Goal: Task Accomplishment & Management: Manage account settings

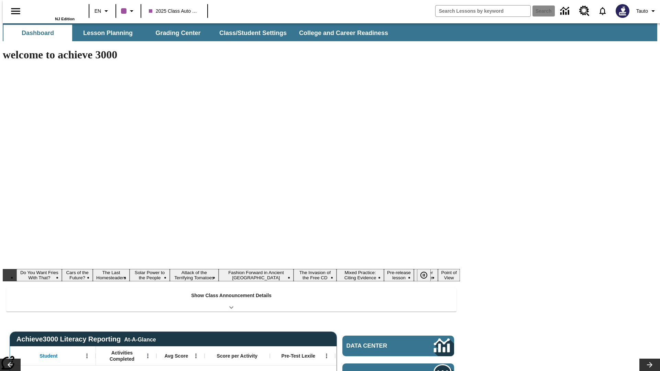
type input "-1"
click at [250, 33] on button "Class/Student Settings" at bounding box center [253, 33] width 79 height 16
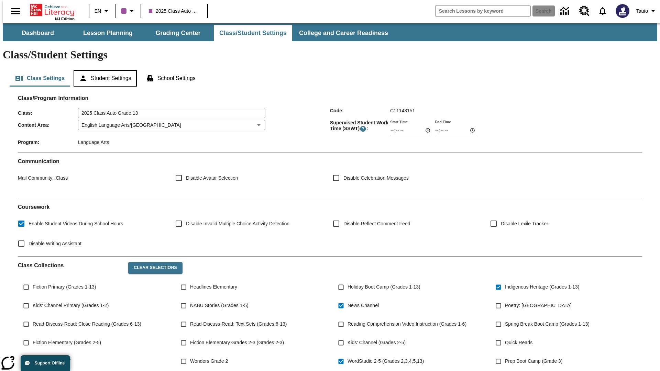
click at [103, 70] on button "Student Settings" at bounding box center [105, 78] width 63 height 16
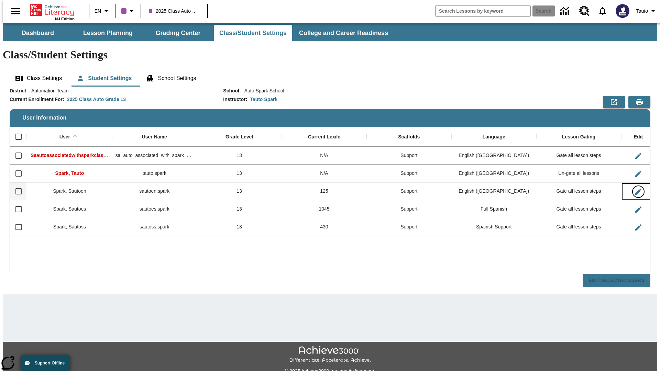
click at [635, 189] on icon "Edit User" at bounding box center [638, 192] width 6 height 6
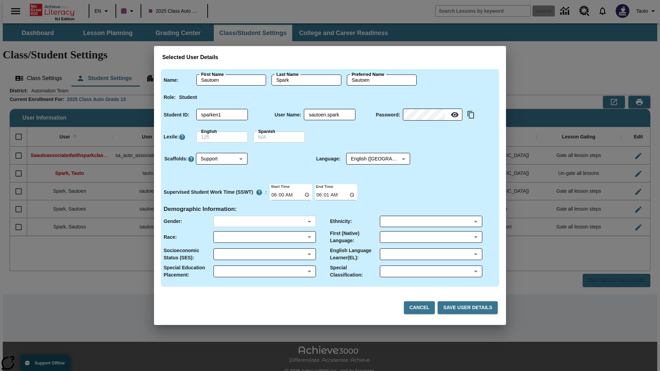
click at [264, 221] on body "Skip to main content NJ Edition EN 2025 Class Auto Grade 13 Search 0 Tauto Dash…" at bounding box center [330, 204] width 654 height 363
click at [264, 237] on body "Skip to main content NJ Edition EN 2025 Class Auto Grade 13 Search 0 Tauto Dash…" at bounding box center [330, 204] width 654 height 363
click at [264, 254] on body "Skip to main content NJ Edition EN 2025 Class Auto Grade 13 Search 0 Tauto Dash…" at bounding box center [330, 204] width 654 height 363
click at [264, 272] on body "Skip to main content NJ Edition EN 2025 Class Auto Grade 13 Search 0 Tauto Dash…" at bounding box center [330, 204] width 654 height 363
click at [431, 221] on body "Skip to main content NJ Edition EN 2025 Class Auto Grade 13 Search 0 Tauto Dash…" at bounding box center [330, 204] width 654 height 363
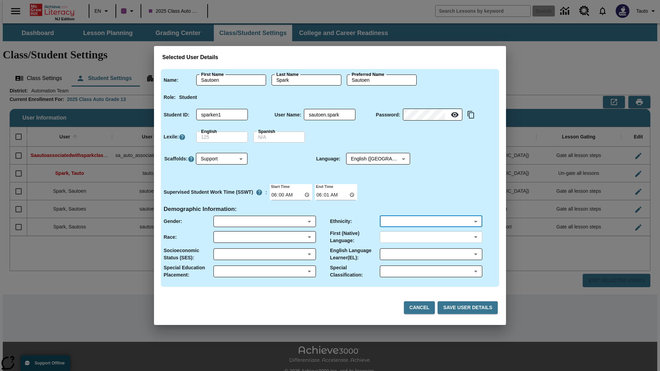
click at [431, 237] on body "Skip to main content NJ Edition EN 2025 Class Auto Grade 13 Search 0 Tauto Dash…" at bounding box center [330, 204] width 654 height 363
click at [431, 254] on body "Skip to main content NJ Edition EN 2025 Class Auto Grade 13 Search 0 Tauto Dash…" at bounding box center [330, 204] width 654 height 363
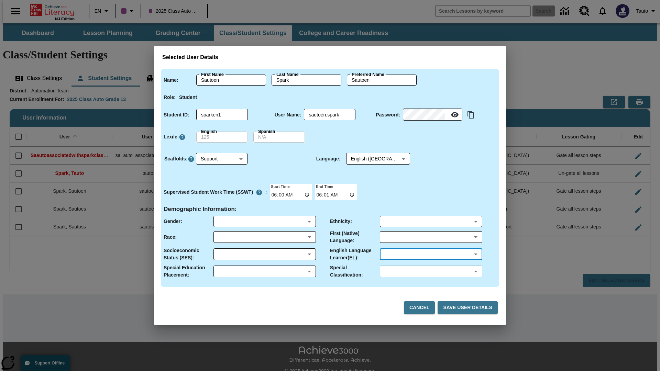
click at [431, 272] on body "Skip to main content NJ Edition EN 2025 Class Auto Grade 13 Search 0 Tauto Dash…" at bounding box center [330, 204] width 654 height 363
